Goal: Task Accomplishment & Management: Manage account settings

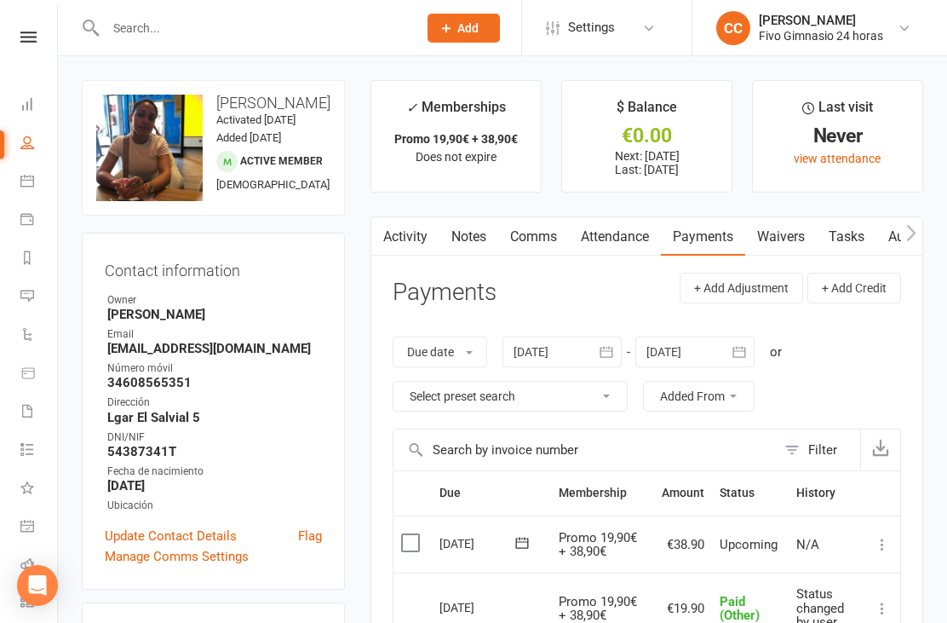
click at [31, 103] on icon at bounding box center [27, 104] width 14 height 14
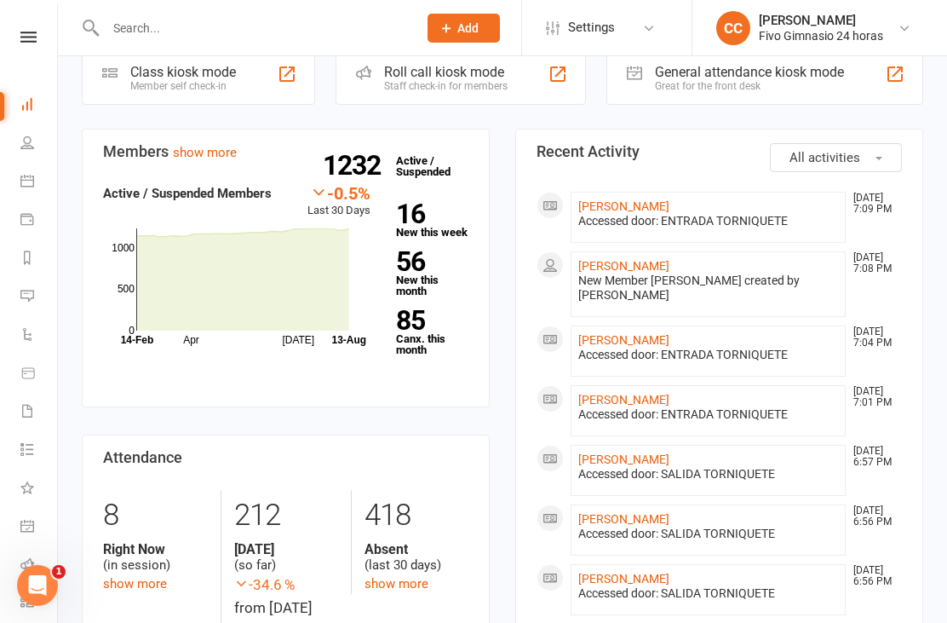
click at [670, 264] on link "[PERSON_NAME]" at bounding box center [624, 266] width 91 height 14
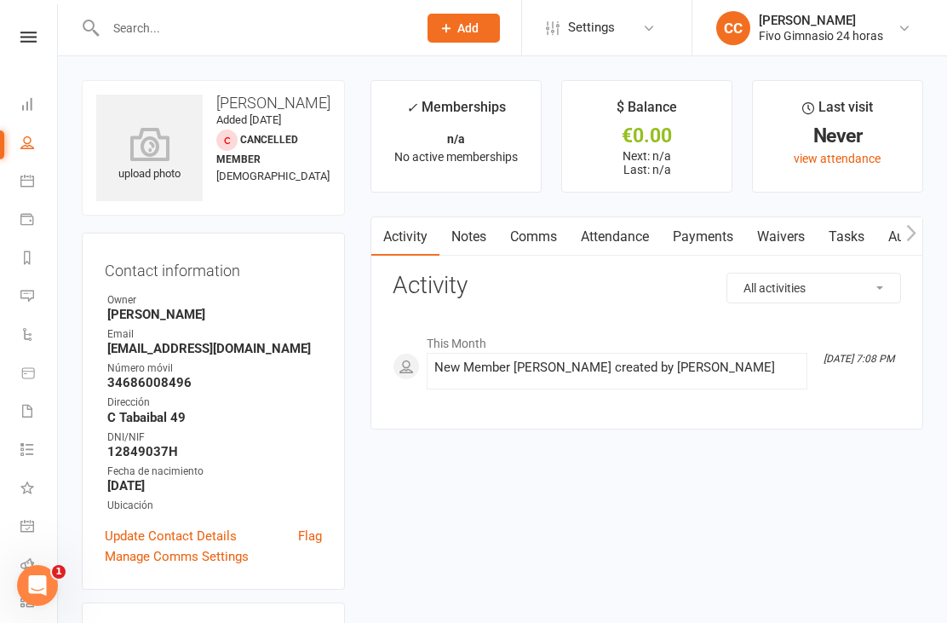
click at [147, 153] on icon at bounding box center [149, 144] width 107 height 34
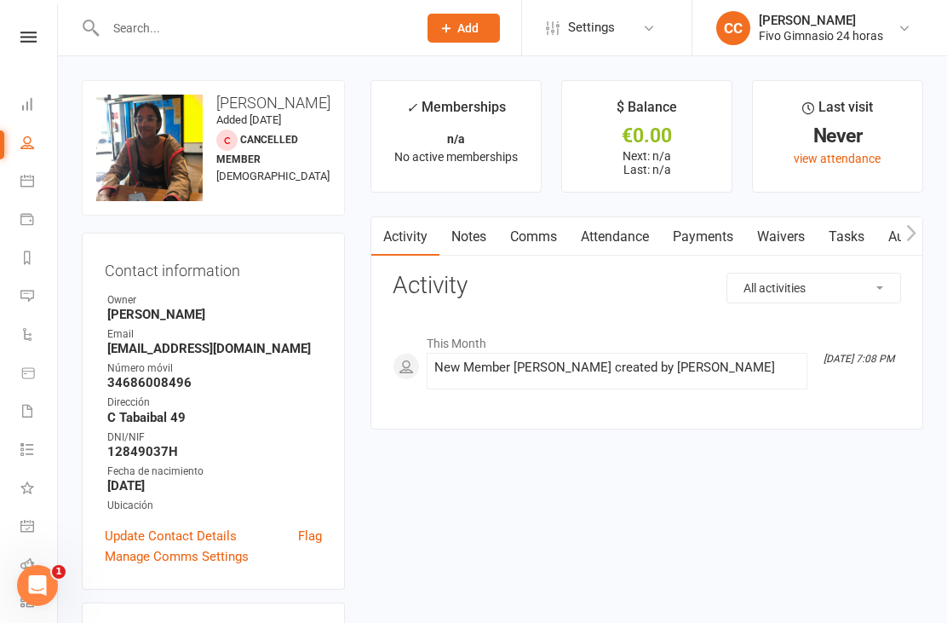
click at [785, 244] on link "Waivers" at bounding box center [782, 236] width 72 height 39
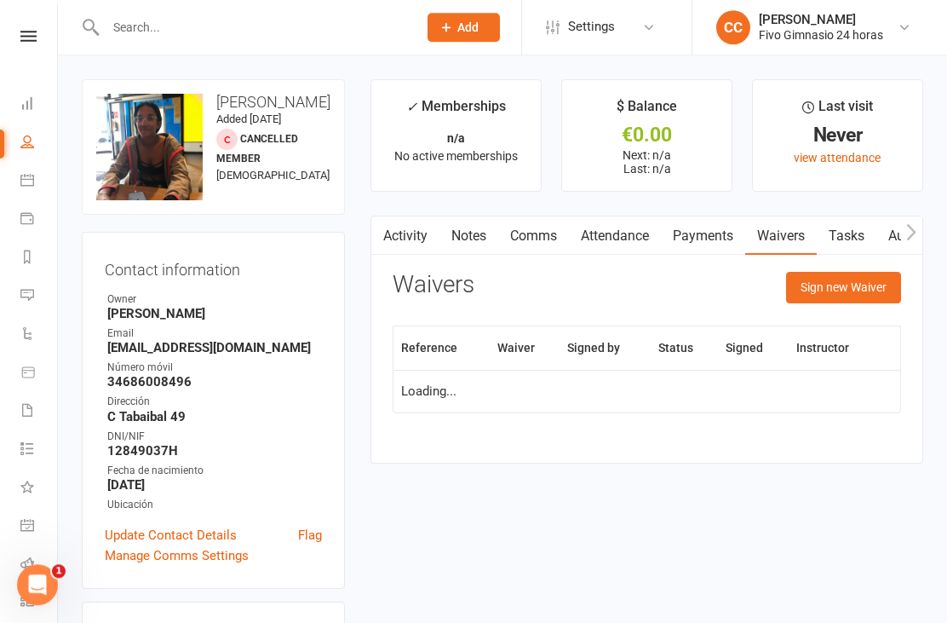
scroll to position [55, 0]
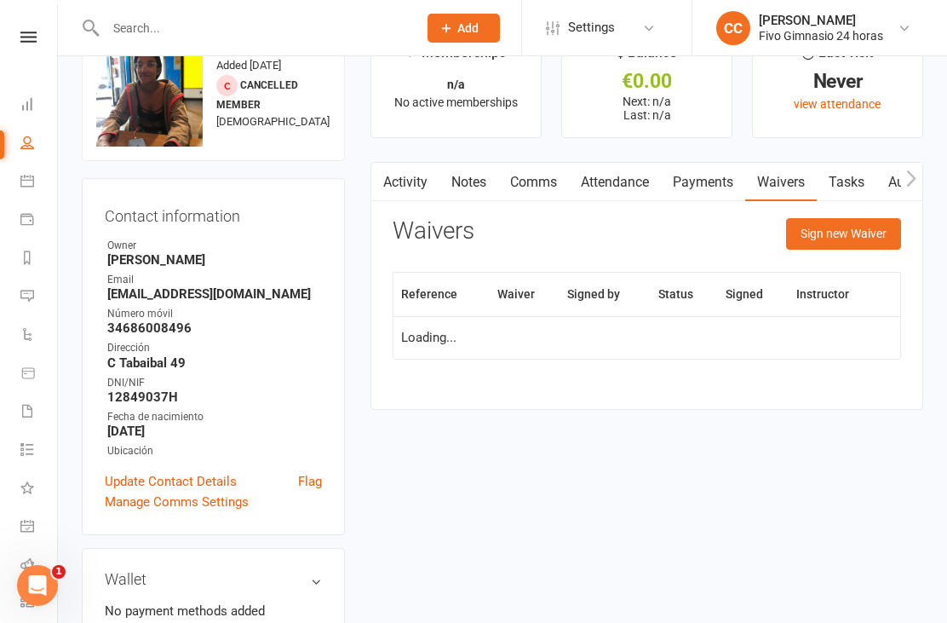
click at [824, 225] on button "Sign new Waiver" at bounding box center [843, 233] width 115 height 31
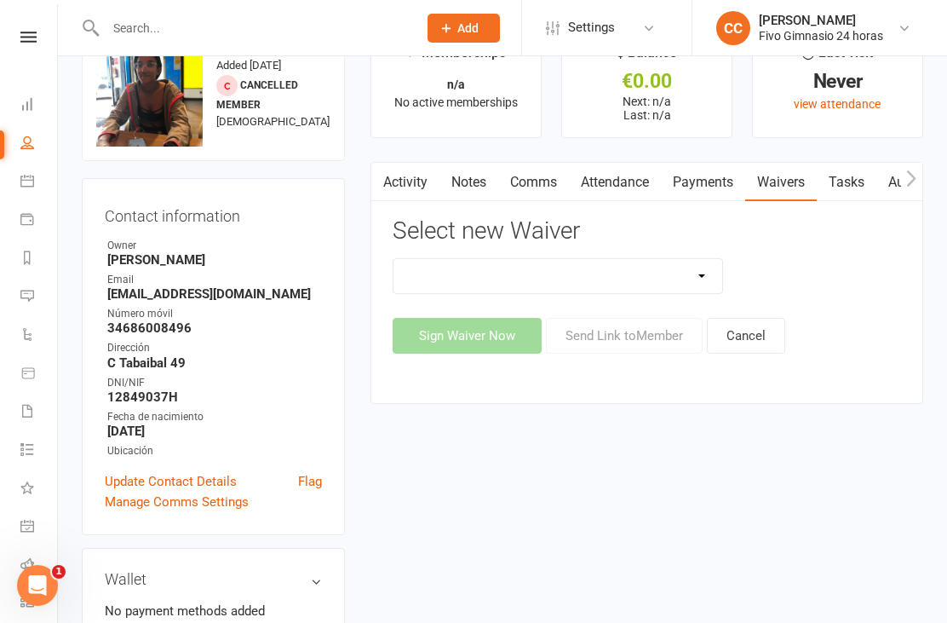
click at [586, 277] on select "Actualización De Datos De Pago Alta Online Certificación Finalización Contrato …" at bounding box center [558, 276] width 329 height 34
select select "2438"
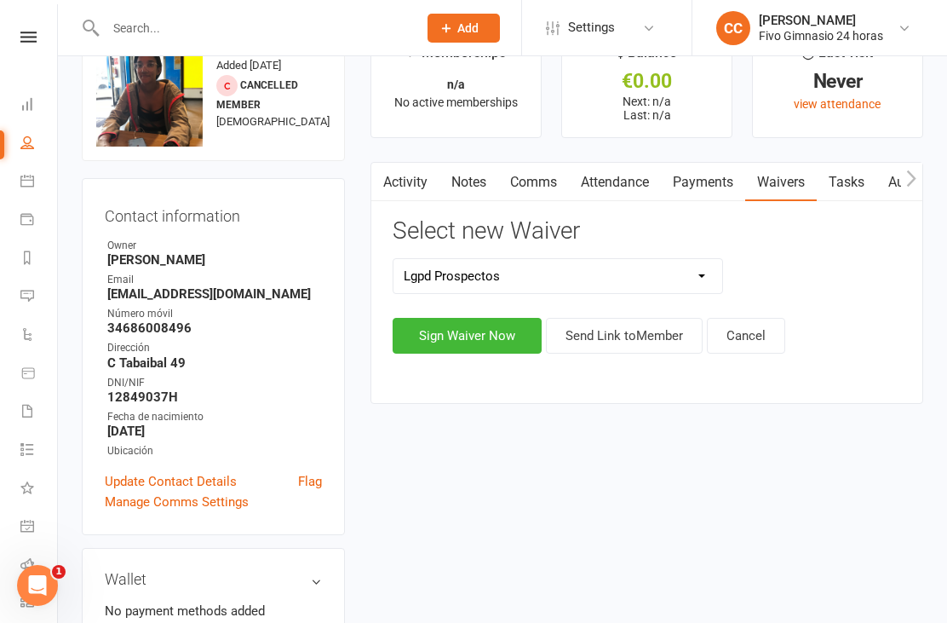
click at [469, 325] on button "Sign Waiver Now" at bounding box center [467, 336] width 149 height 36
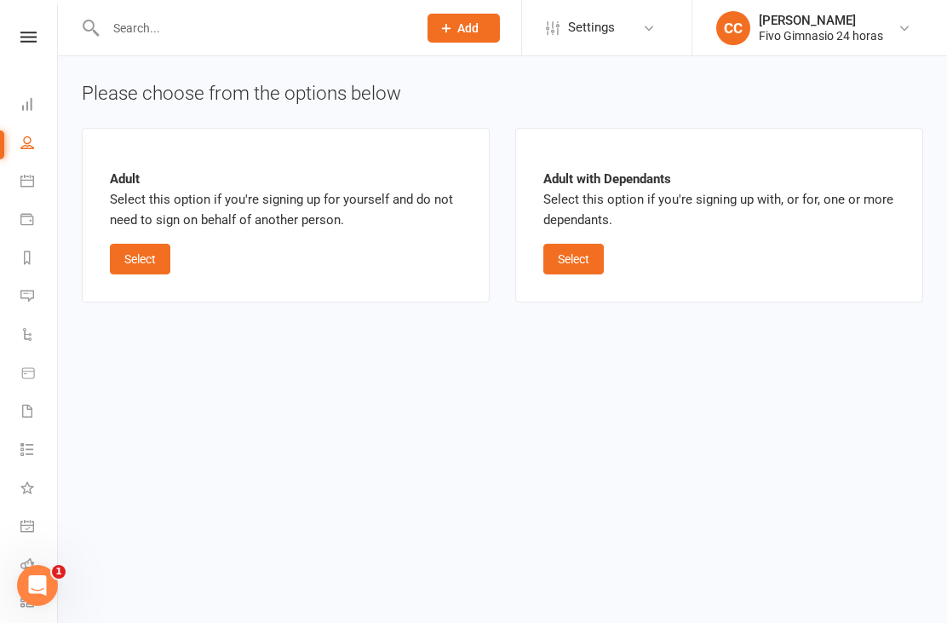
click at [158, 262] on button "Select" at bounding box center [140, 259] width 60 height 31
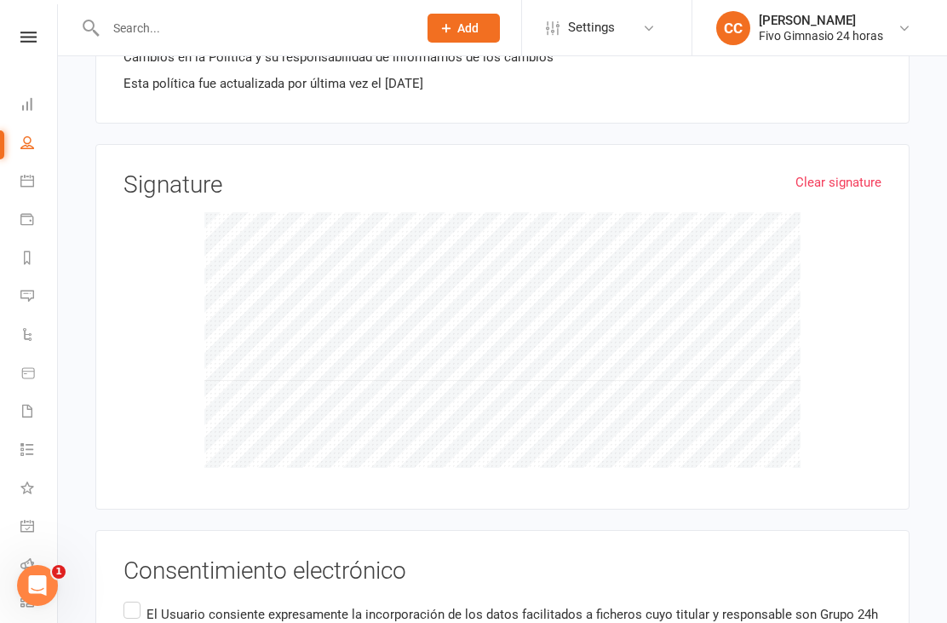
scroll to position [1041, 0]
click at [152, 619] on p "El Usuario consiente expresamente la incorporación de los datos facilitados a f…" at bounding box center [514, 633] width 735 height 61
click at [135, 597] on input "El Usuario consiente expresamente la incorporación de los datos facilitados a f…" at bounding box center [129, 597] width 11 height 0
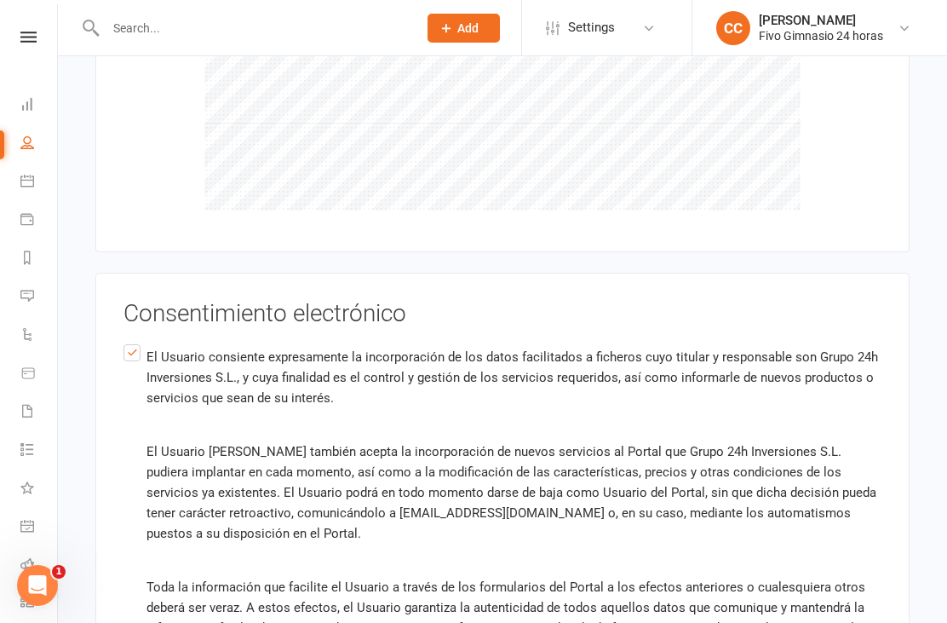
scroll to position [1528, 0]
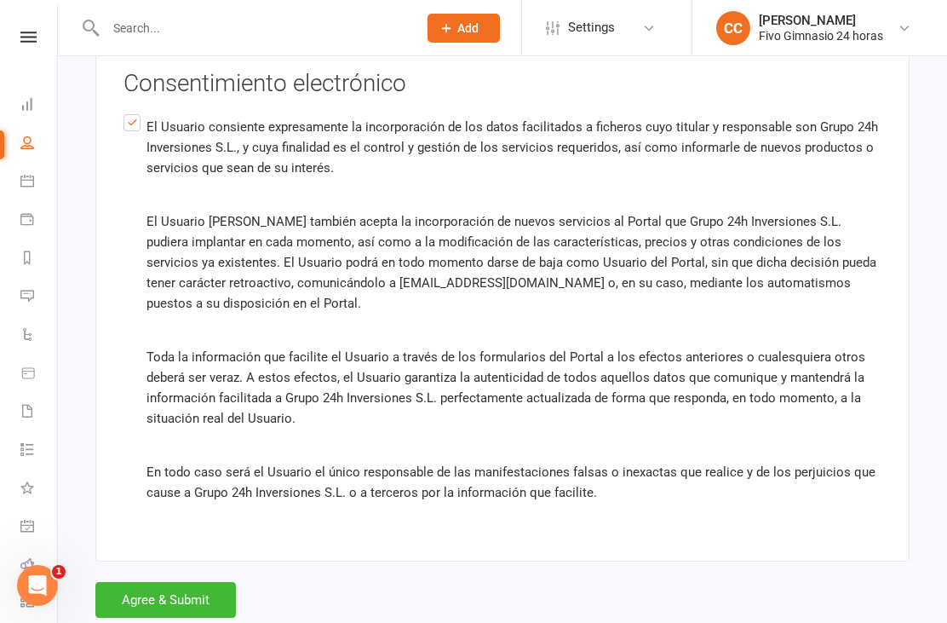
click at [172, 606] on button "Agree & Submit" at bounding box center [165, 600] width 141 height 36
click at [0, 0] on div "Loading" at bounding box center [0, 0] width 0 height 0
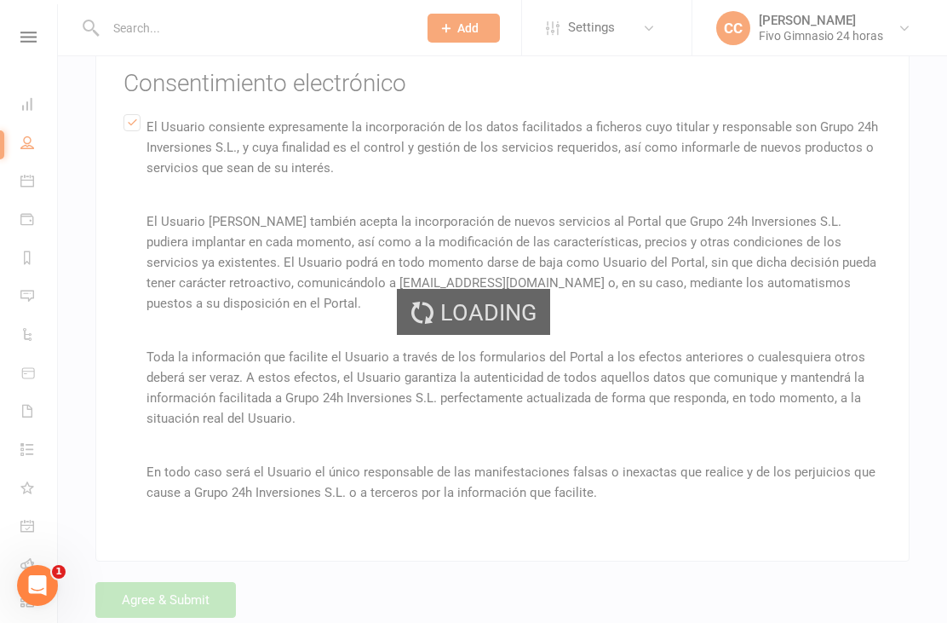
click at [184, 593] on div "Loading" at bounding box center [473, 311] width 947 height 623
